Goal: Entertainment & Leisure: Consume media (video, audio)

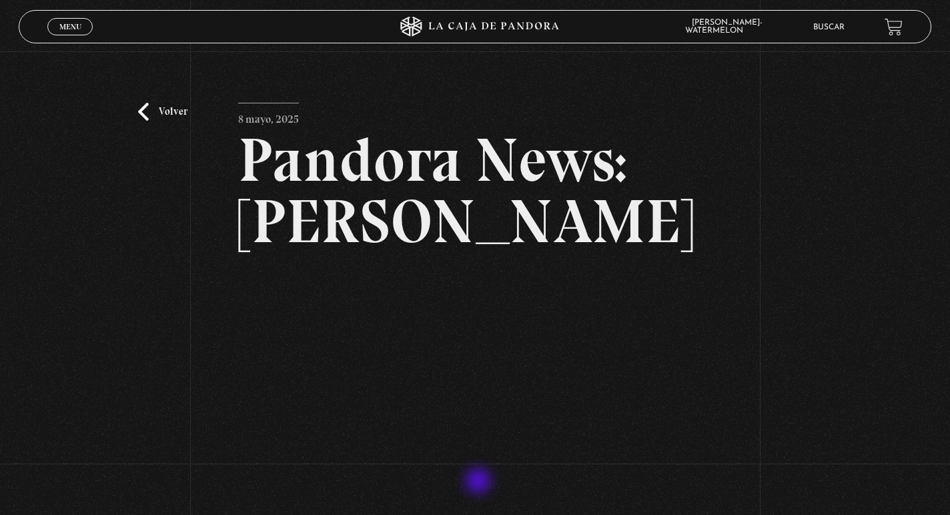
scroll to position [49, 0]
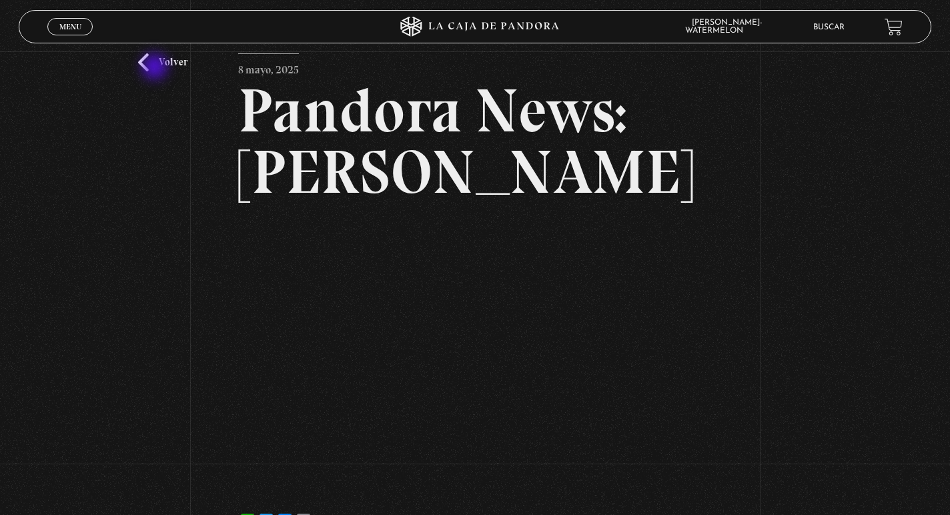
click at [156, 68] on link "Volver" at bounding box center [162, 62] width 49 height 18
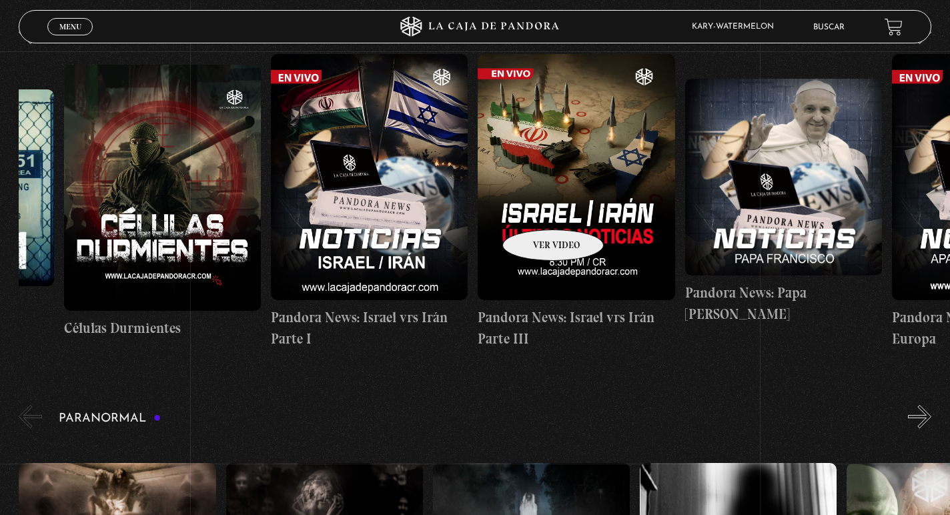
scroll to position [0, 370]
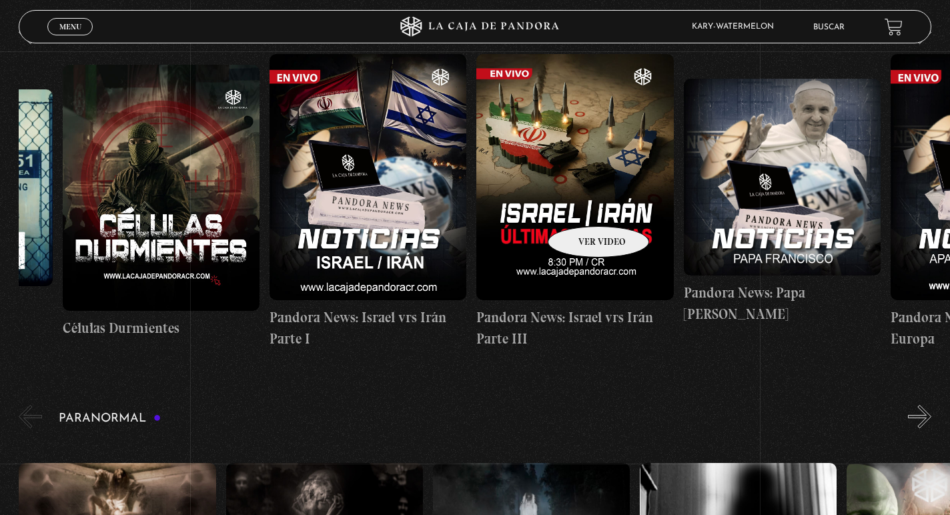
click at [581, 206] on figure at bounding box center [574, 177] width 197 height 246
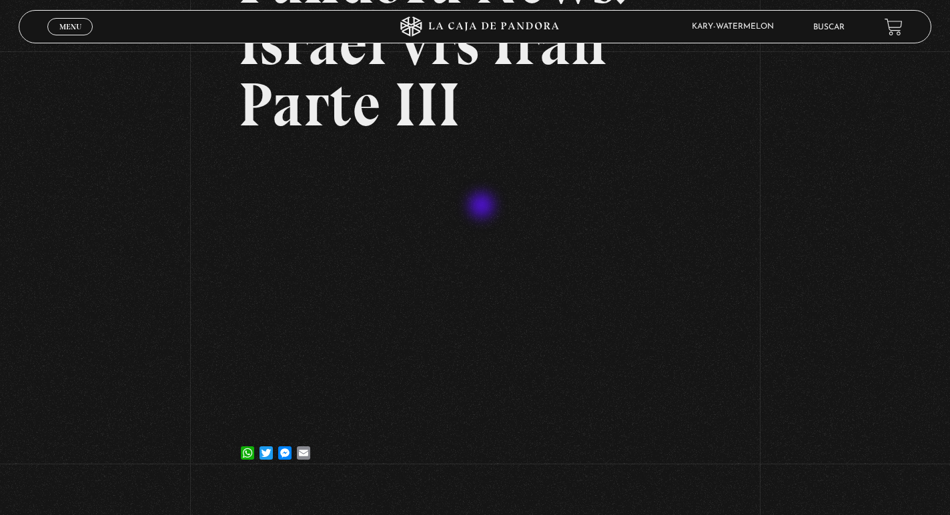
scroll to position [187, 0]
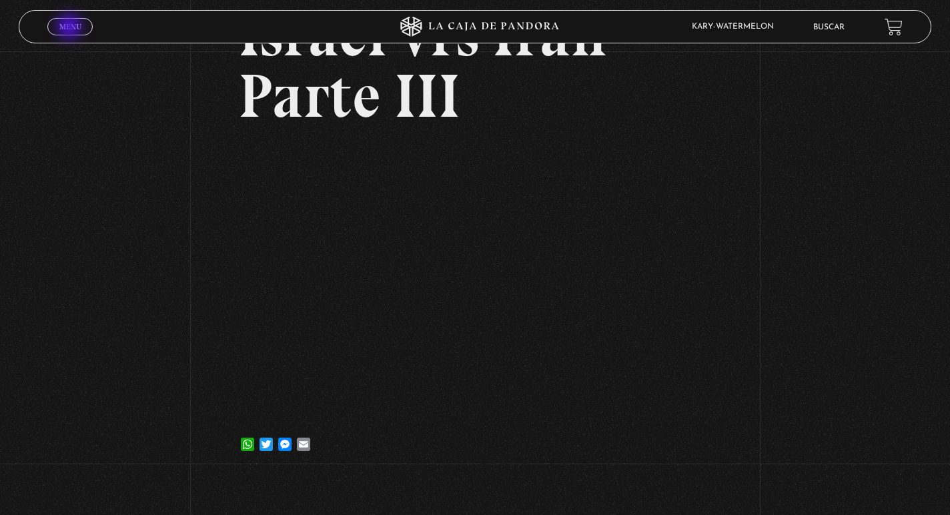
click at [69, 30] on span "Menu" at bounding box center [70, 27] width 22 height 8
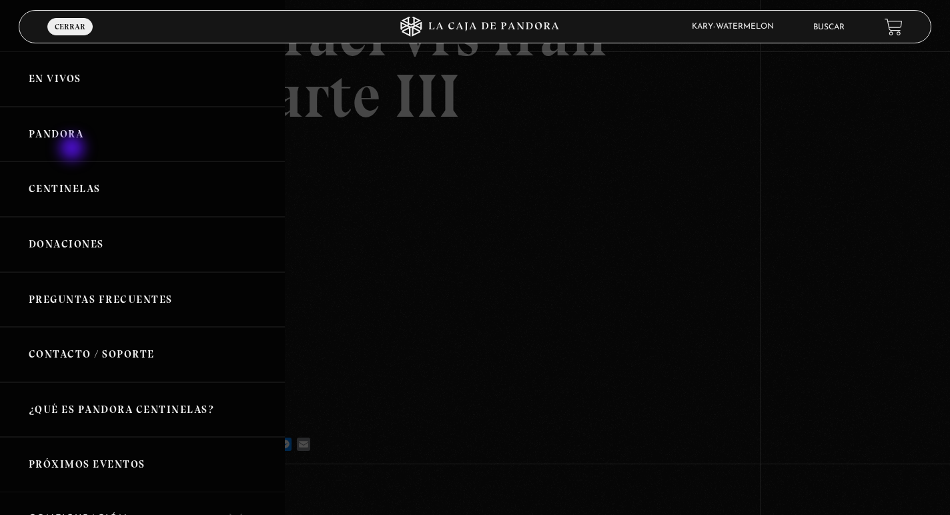
click at [73, 148] on link "Pandora" at bounding box center [142, 134] width 285 height 55
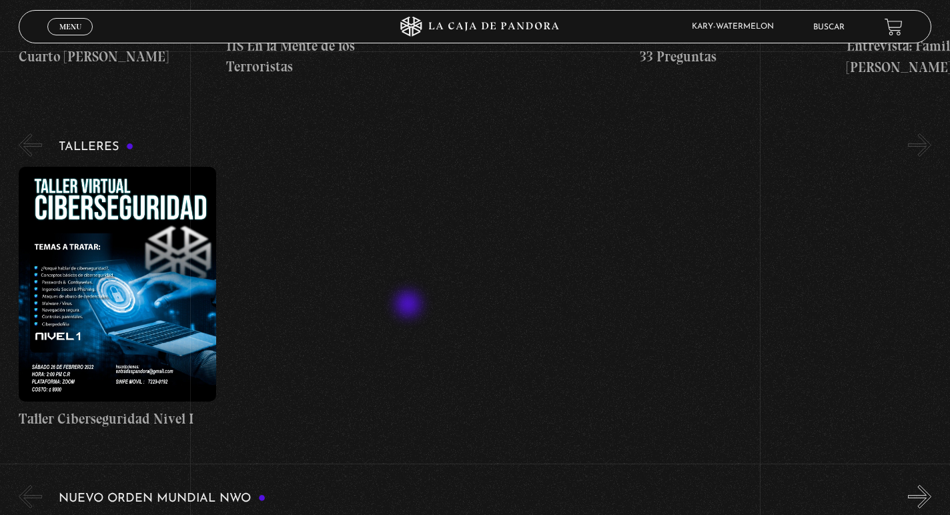
scroll to position [495, 0]
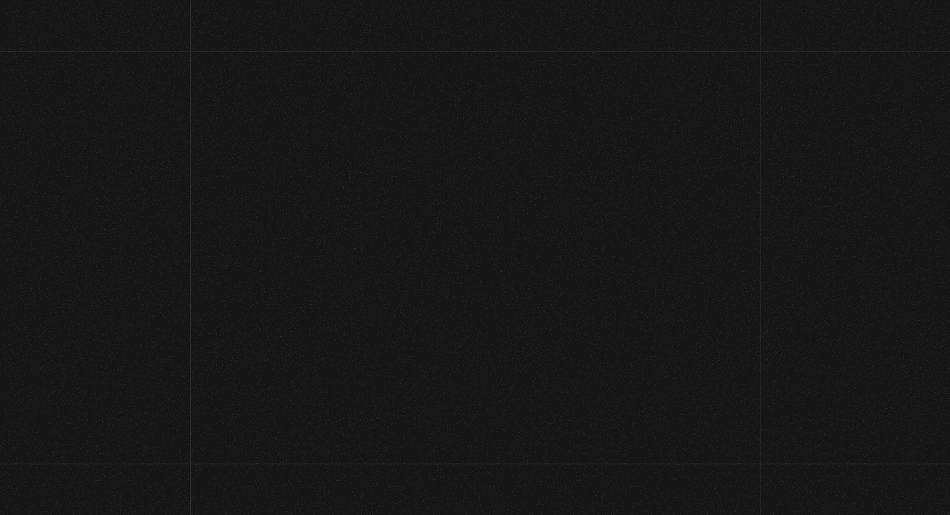
scroll to position [193, 0]
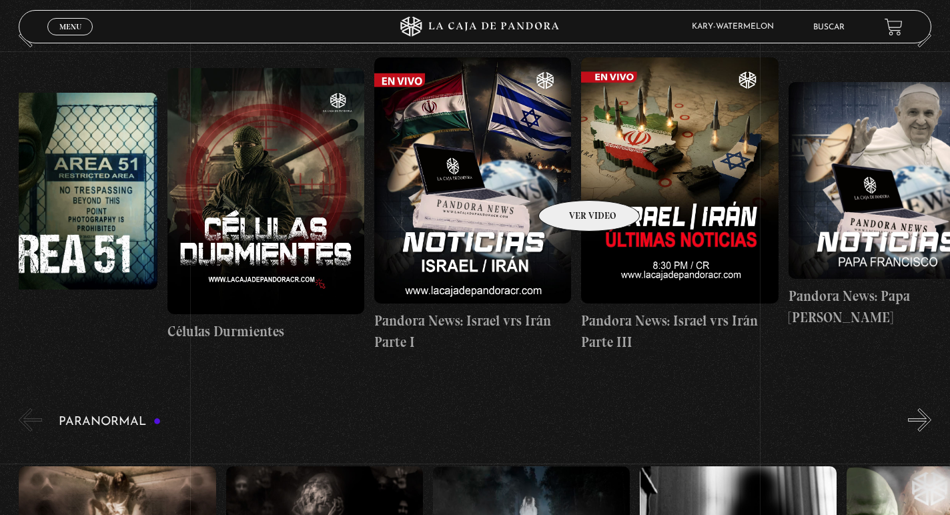
scroll to position [0, 265]
click at [530, 184] on figure at bounding box center [473, 180] width 197 height 246
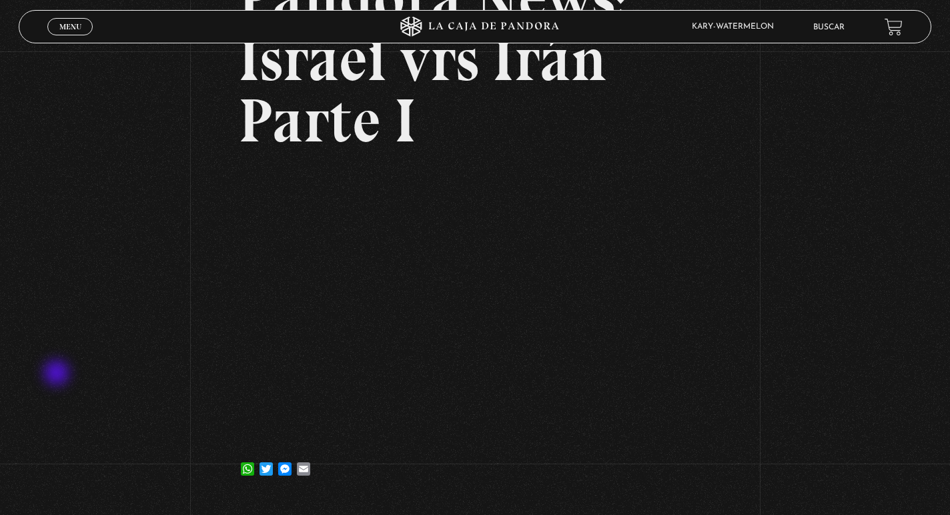
scroll to position [163, 0]
click at [873, 208] on div "Volver [DATE] Pandora News: [GEOGRAPHIC_DATA] vrs Irán Parte I WhatsApp Twitter…" at bounding box center [475, 194] width 950 height 611
